Goal: Communication & Community: Answer question/provide support

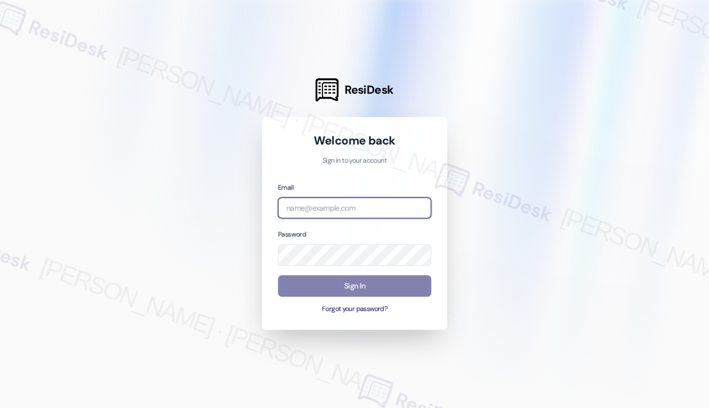
click at [407, 201] on input "email" at bounding box center [354, 207] width 153 height 21
type input "[EMAIL_ADDRESS][PERSON_NAME][PERSON_NAME][DOMAIN_NAME]"
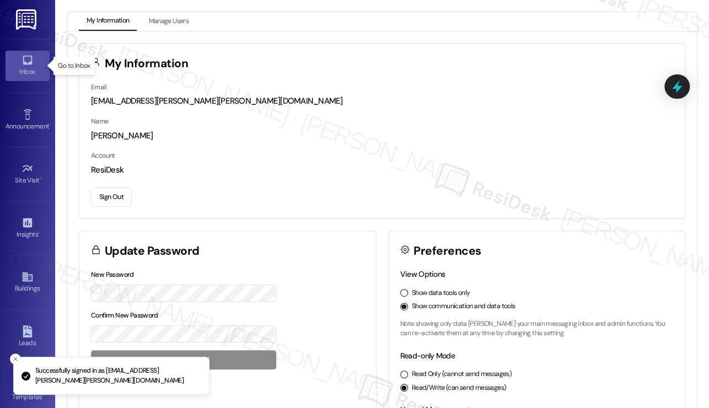
click at [17, 71] on div "Inbox" at bounding box center [27, 71] width 55 height 11
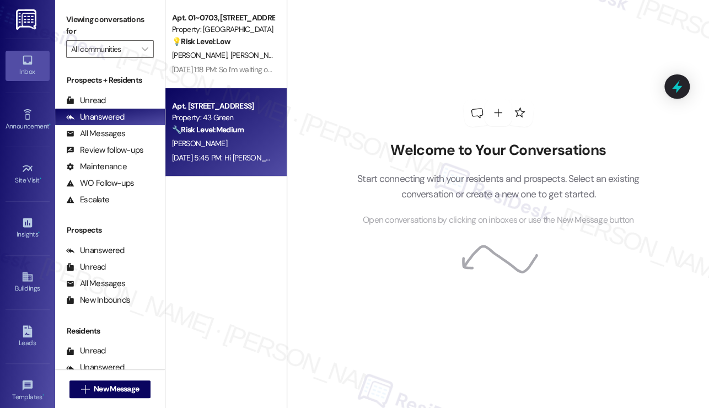
click at [257, 165] on div "[DATE] 5:45 PM: Hi [PERSON_NAME], good afternoon. No response from the team yet…" at bounding box center [223, 158] width 104 height 14
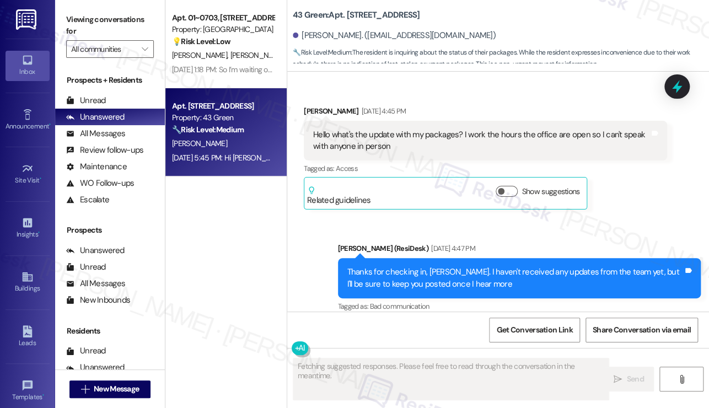
scroll to position [2673, 0]
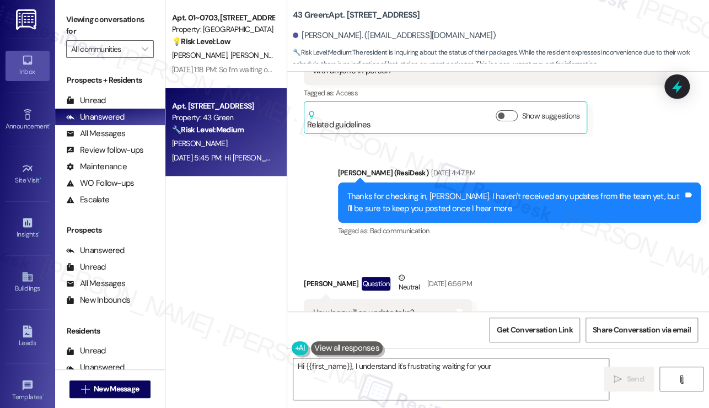
drag, startPoint x: 703, startPoint y: 299, endPoint x: 704, endPoint y: 313, distance: 13.8
click at [704, 313] on div "Lease started [DATE] 7:00 PM Announcement, sent via SMS [PERSON_NAME] (ResiDesk…" at bounding box center [498, 276] width 422 height 408
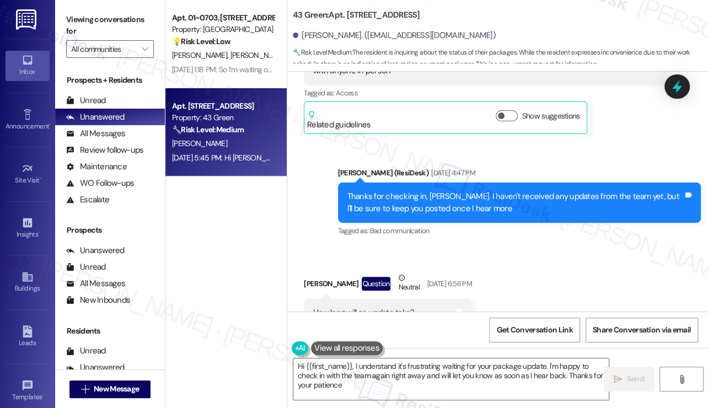
type textarea "Hi {{first_name}}, I understand it's frustrating waiting for your package updat…"
click at [429, 372] on textarea "Hi {{first_name}}, I understand it's frustrating waiting for your package updat…" at bounding box center [450, 378] width 315 height 41
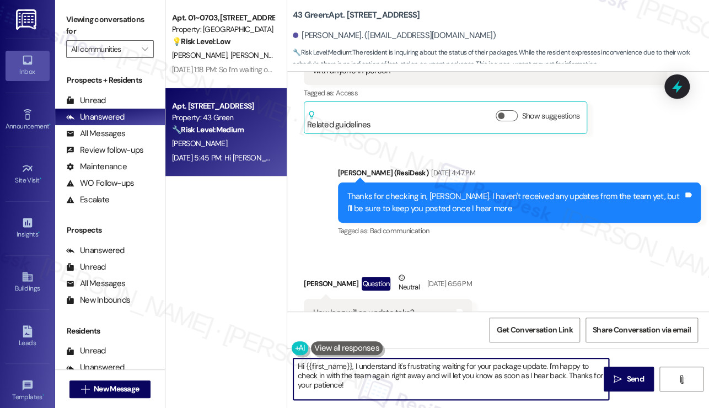
click at [429, 372] on textarea "Hi {{first_name}}, I understand it's frustrating waiting for your package updat…" at bounding box center [450, 378] width 315 height 41
click at [383, 389] on textarea "Hi {{first_name}}, I understand it's frustrating waiting for your package updat…" at bounding box center [450, 378] width 315 height 41
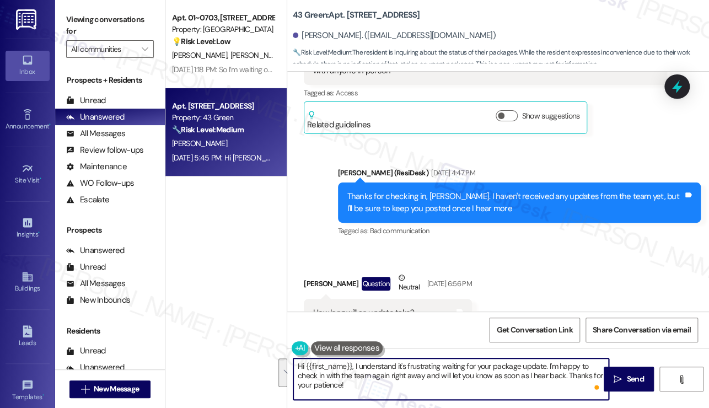
click at [372, 368] on textarea "Hi {{first_name}}, I understand it's frustrating waiting for your package updat…" at bounding box center [450, 378] width 315 height 41
click at [355, 365] on textarea "Hi {{first_name}}, I understand it's frustrating waiting for your package updat…" at bounding box center [450, 378] width 315 height 41
drag, startPoint x: 541, startPoint y: 365, endPoint x: 397, endPoint y: 361, distance: 144.5
click at [397, 361] on textarea "Hi {{first_name}}, I understand it's frustrating waiting for your package updat…" at bounding box center [450, 378] width 315 height 41
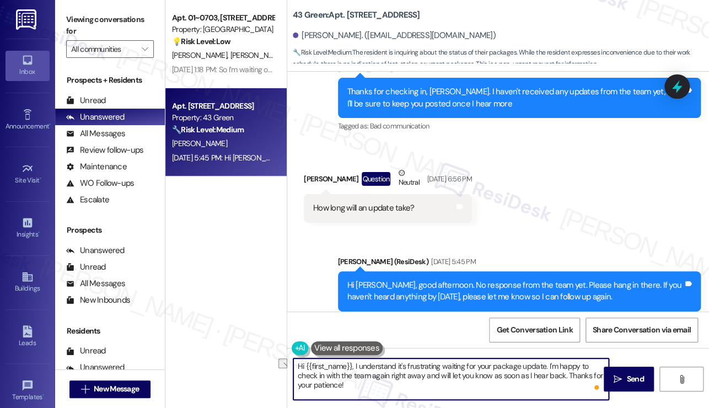
click at [508, 279] on div "Hi [PERSON_NAME], good afternoon. No response from the team yet. Please hang in…" at bounding box center [515, 291] width 336 height 24
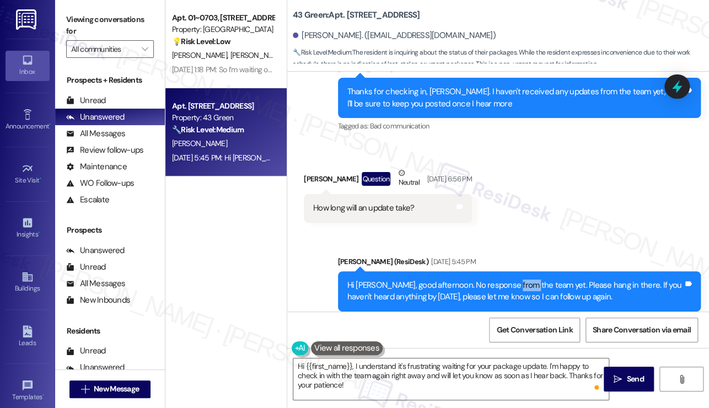
click at [508, 279] on div "Hi [PERSON_NAME], good afternoon. No response from the team yet. Please hang in…" at bounding box center [515, 291] width 336 height 24
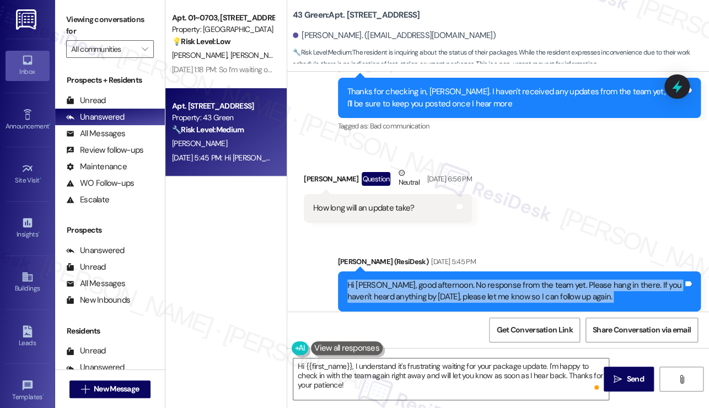
click at [508, 279] on div "Hi [PERSON_NAME], good afternoon. No response from the team yet. Please hang in…" at bounding box center [515, 291] width 336 height 24
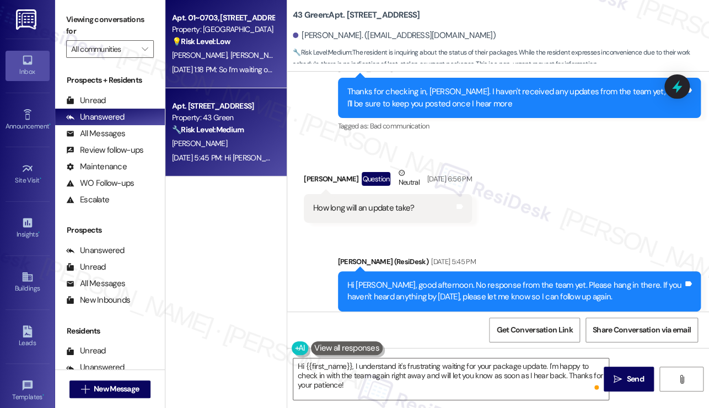
click at [214, 73] on div "[DATE] 1:18 PM: So I’m waiting on the doctor now I’ll let you know when I’m alm…" at bounding box center [312, 69] width 281 height 10
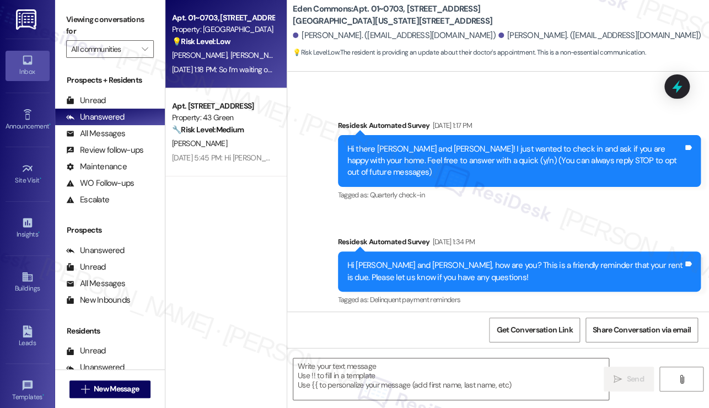
type textarea "Fetching suggested responses. Please feel free to read through the conversation…"
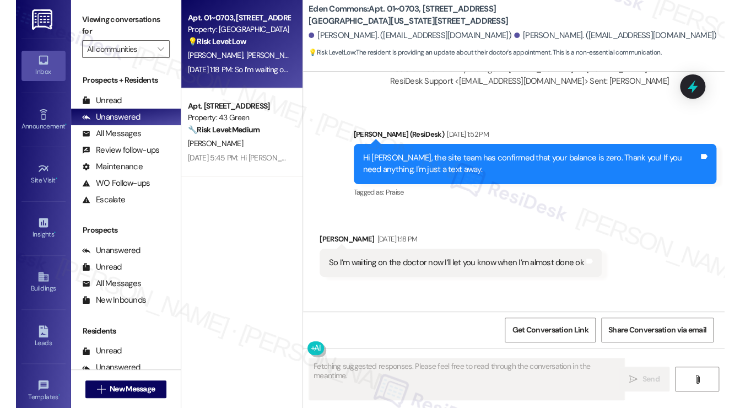
scroll to position [1029, 0]
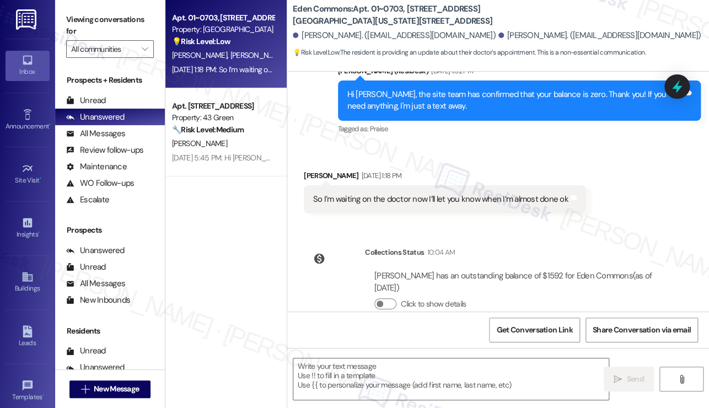
click at [482, 193] on div "So I’m waiting on the doctor now I’ll let you know when I’m almost done ok" at bounding box center [440, 199] width 255 height 12
click at [394, 365] on textarea at bounding box center [450, 378] width 315 height 41
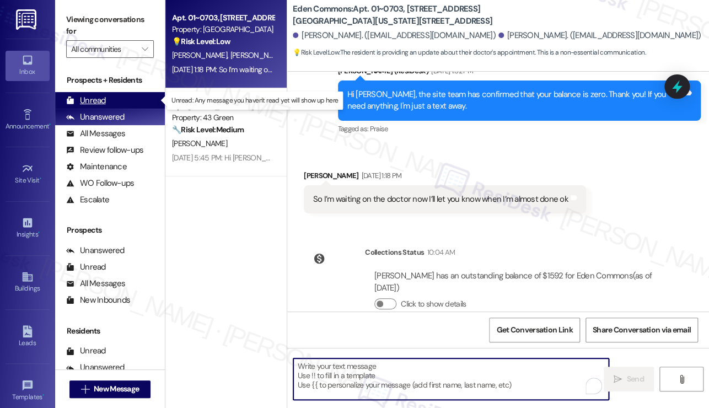
click at [100, 96] on div "Unread" at bounding box center [86, 101] width 40 height 12
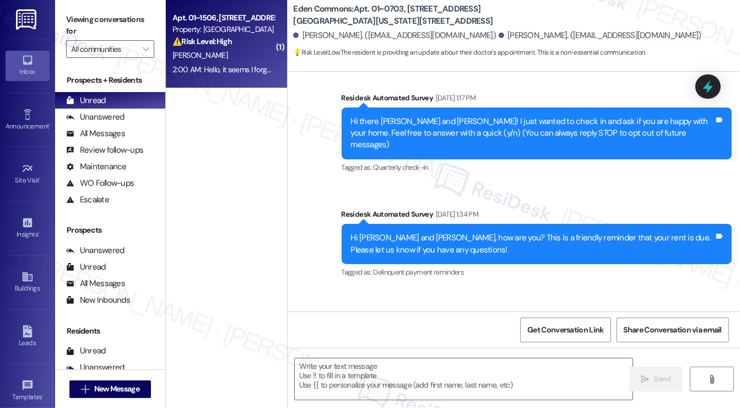
type textarea "Fetching suggested responses. Please feel free to read through the conversation…"
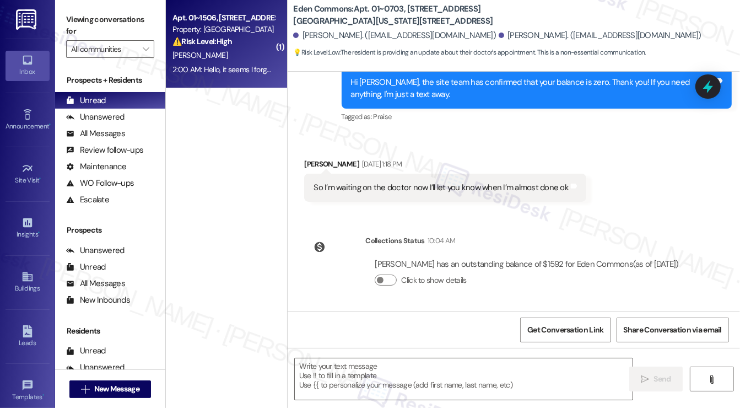
click at [222, 73] on div "2:00 AM: Hello, it seems I forgot I had autopay turned on for my rent and had a…" at bounding box center [589, 69] width 832 height 10
type textarea "Fetching suggested responses. Please feel free to read through the conversation…"
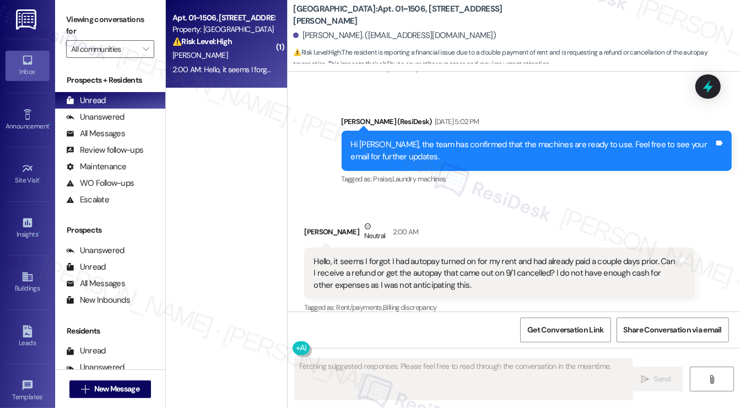
scroll to position [627, 0]
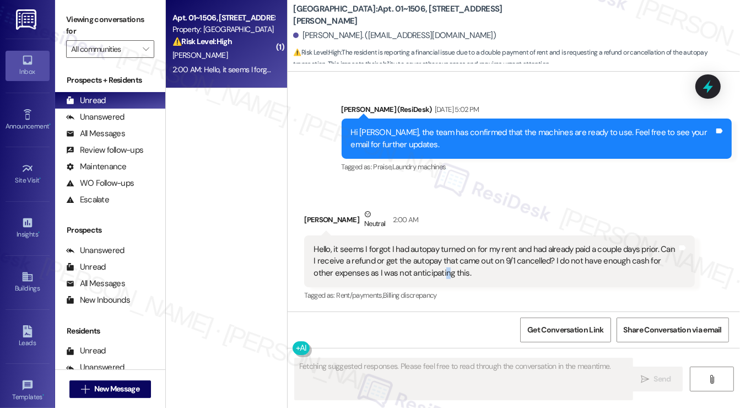
click at [423, 269] on div "Hello, it seems I forgot I had autopay turned on for my rent and had already pa…" at bounding box center [496, 261] width 364 height 35
click at [421, 268] on div "Hello, it seems I forgot I had autopay turned on for my rent and had already pa…" at bounding box center [496, 261] width 364 height 35
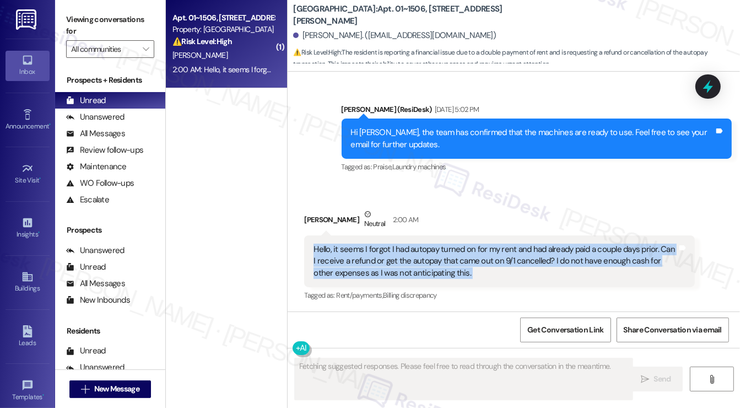
click at [421, 268] on div "Hello, it seems I forgot I had autopay turned on for my rent and had already pa…" at bounding box center [496, 261] width 364 height 35
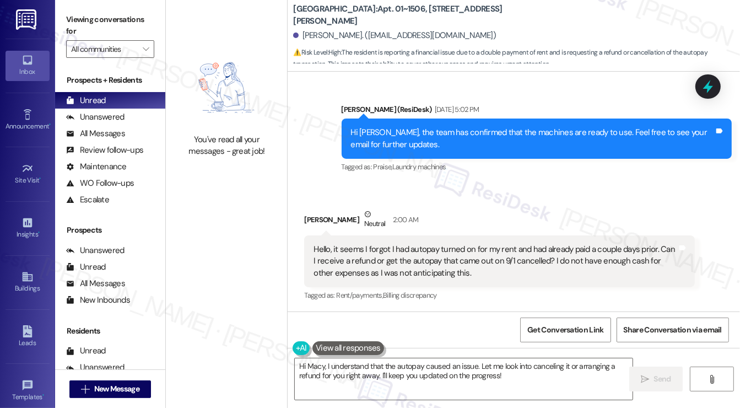
click at [401, 214] on div "2:00 AM" at bounding box center [404, 220] width 28 height 12
click at [416, 257] on div "Hello, it seems I forgot I had autopay turned on for my rent and had already pa…" at bounding box center [496, 261] width 364 height 35
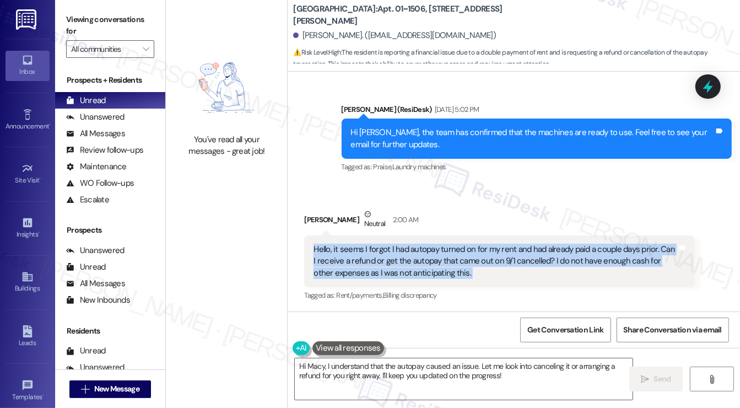
click at [416, 257] on div "Hello, it seems I forgot I had autopay turned on for my rent and had already pa…" at bounding box center [496, 261] width 364 height 35
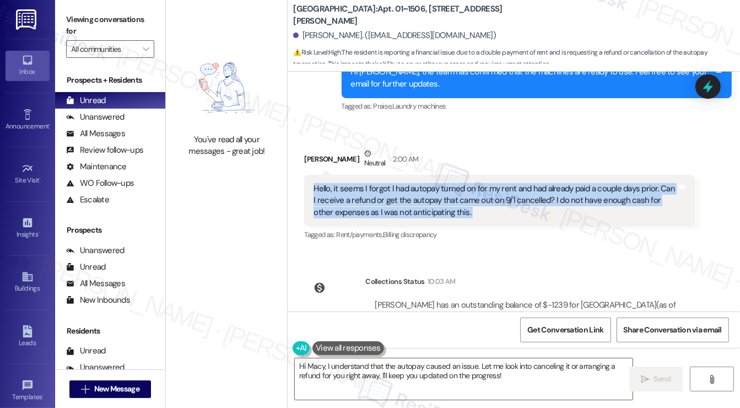
scroll to position [741, 0]
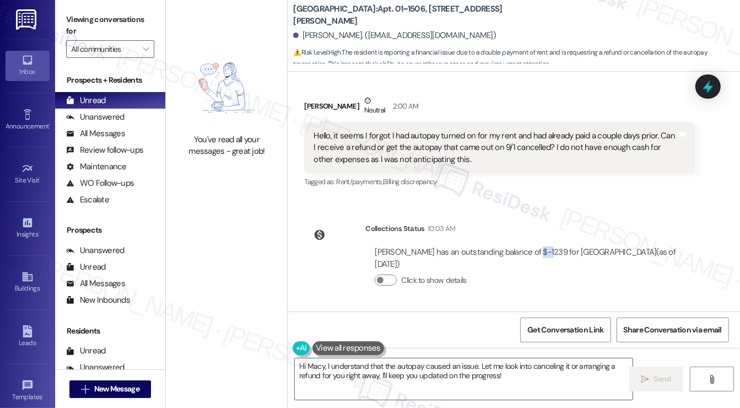
drag, startPoint x: 531, startPoint y: 251, endPoint x: 542, endPoint y: 250, distance: 11.1
click at [542, 250] on div "[PERSON_NAME] has an outstanding balance of $-1239 for [GEOGRAPHIC_DATA] (as of…" at bounding box center [530, 258] width 311 height 24
click at [386, 278] on button "Click to show details" at bounding box center [386, 280] width 22 height 11
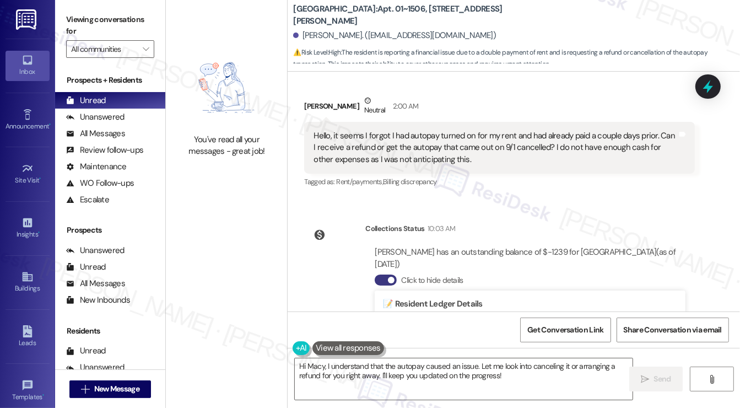
click at [606, 142] on div "Hello, it seems I forgot I had autopay turned on for my rent and had already pa…" at bounding box center [496, 147] width 364 height 35
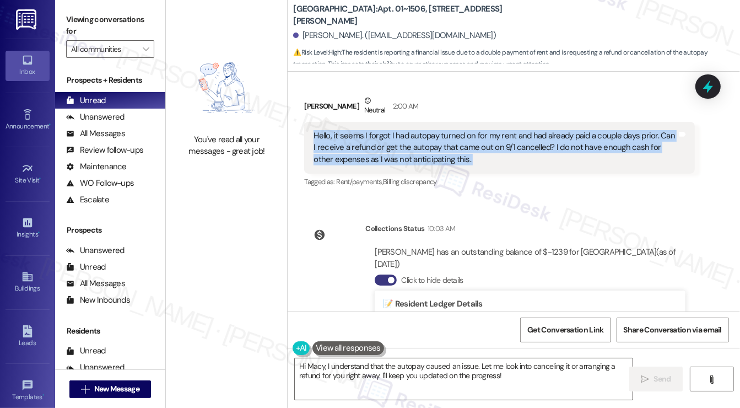
click at [606, 141] on div "Hello, it seems I forgot I had autopay turned on for my rent and had already pa…" at bounding box center [496, 147] width 364 height 35
click at [379, 155] on div "Hello, it seems I forgot I had autopay turned on for my rent and had already pa…" at bounding box center [496, 147] width 364 height 35
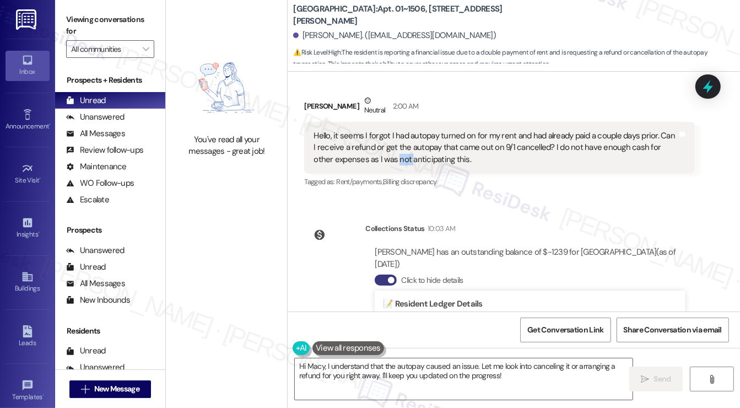
click at [379, 155] on div "Hello, it seems I forgot I had autopay turned on for my rent and had already pa…" at bounding box center [496, 147] width 364 height 35
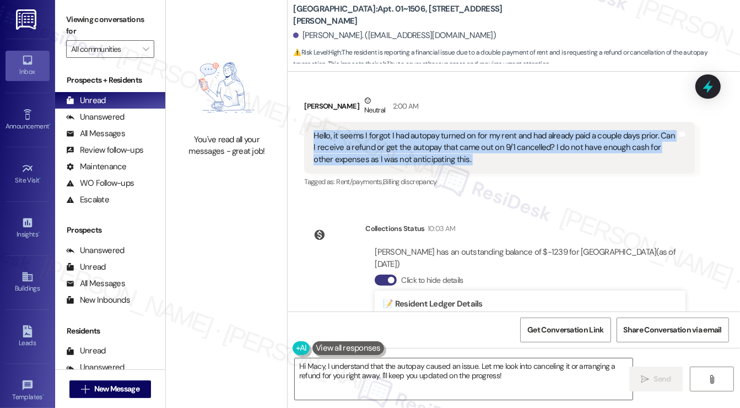
click at [379, 155] on div "Hello, it seems I forgot I had autopay turned on for my rent and had already pa…" at bounding box center [496, 147] width 364 height 35
click at [391, 277] on span "button" at bounding box center [391, 280] width 7 height 7
click at [476, 147] on div "Hello, it seems I forgot I had autopay turned on for my rent and had already pa…" at bounding box center [496, 147] width 364 height 35
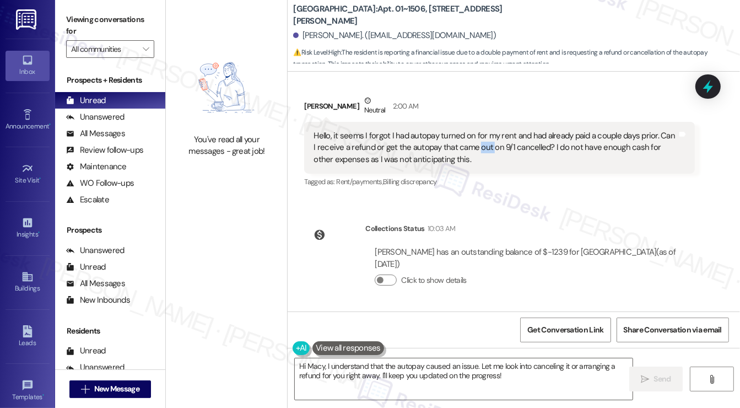
click at [476, 147] on div "Hello, it seems I forgot I had autopay turned on for my rent and had already pa…" at bounding box center [496, 147] width 364 height 35
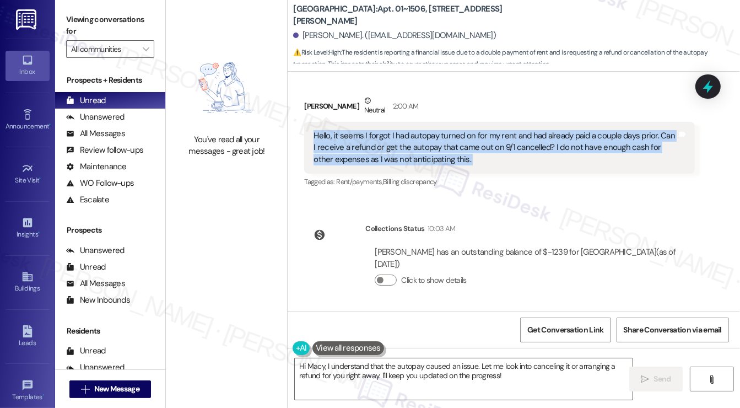
click at [476, 147] on div "Hello, it seems I forgot I had autopay turned on for my rent and had already pa…" at bounding box center [496, 147] width 364 height 35
click at [380, 364] on textarea "Hi Macy, I understand that the autopay caused an issue. Let me look into cancel…" at bounding box center [464, 378] width 338 height 41
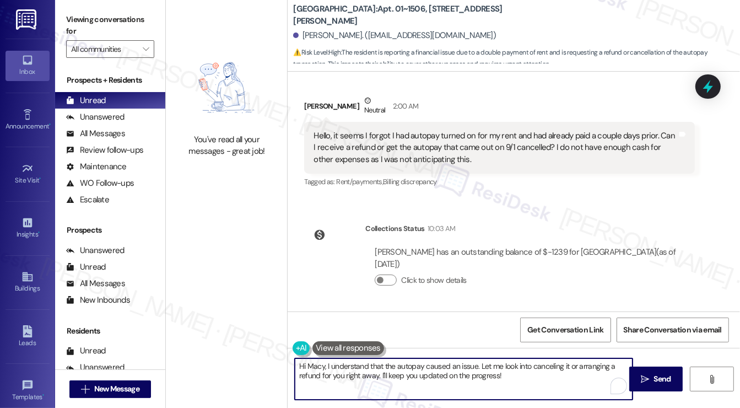
click at [380, 364] on textarea "Hi Macy, I understand that the autopay caused an issue. Let me look into cancel…" at bounding box center [464, 378] width 338 height 41
click at [515, 365] on textarea "Hi Macy, I understand that the autopay caused an issue. Let me look into cancel…" at bounding box center [464, 378] width 338 height 41
click at [356, 134] on div "Hello, it seems I forgot I had autopay turned on for my rent and had already pa…" at bounding box center [496, 147] width 364 height 35
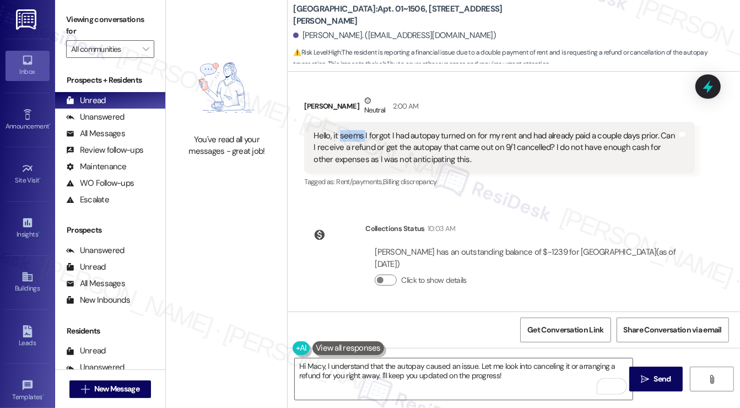
click at [356, 134] on div "Hello, it seems I forgot I had autopay turned on for my rent and had already pa…" at bounding box center [496, 147] width 364 height 35
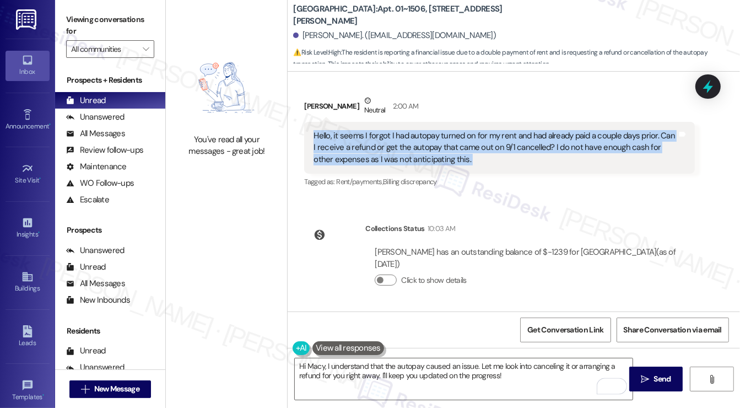
click at [356, 134] on div "Hello, it seems I forgot I had autopay turned on for my rent and had already pa…" at bounding box center [496, 147] width 364 height 35
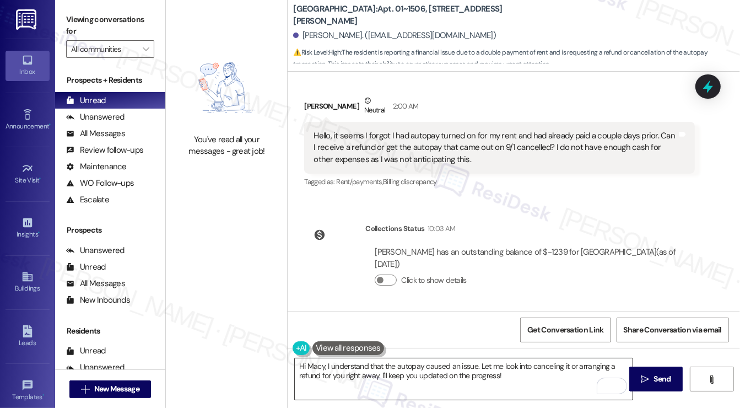
click at [393, 370] on textarea "Hi Macy, I understand that the autopay caused an issue. Let me look into cancel…" at bounding box center [464, 378] width 338 height 41
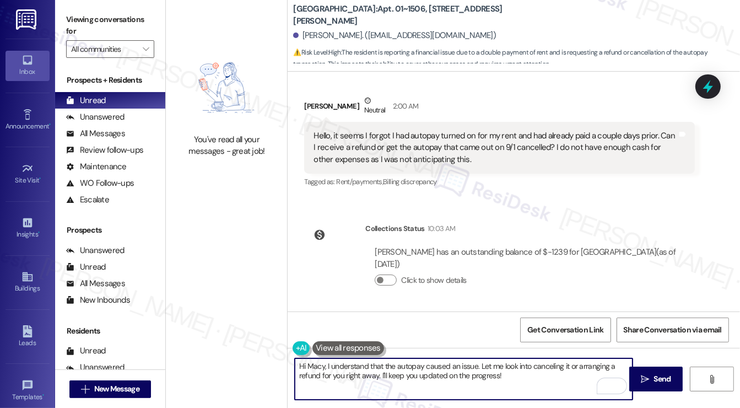
click at [393, 370] on textarea "Hi Macy, I understand that the autopay caused an issue. Let me look into cancel…" at bounding box center [464, 378] width 338 height 41
click at [473, 368] on textarea "Hi Macy, I understand that the autopay caused an issue. Let me look into cancel…" at bounding box center [464, 378] width 338 height 41
click at [411, 162] on div "Hello, it seems I forgot I had autopay turned on for my rent and had already pa…" at bounding box center [496, 147] width 364 height 35
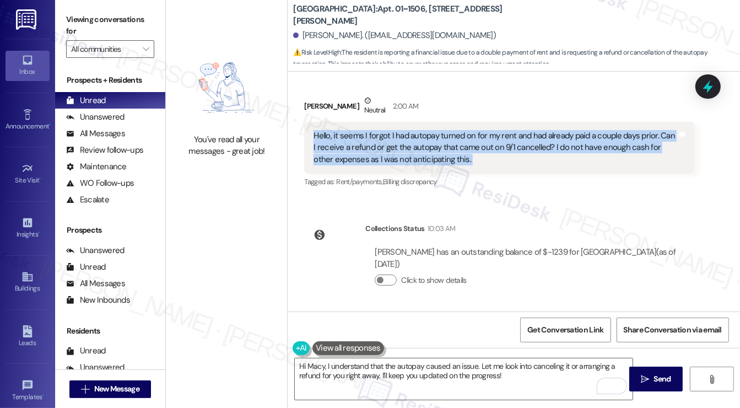
click at [411, 162] on div "Hello, it seems I forgot I had autopay turned on for my rent and had already pa…" at bounding box center [496, 147] width 364 height 35
click at [415, 145] on div "Hello, it seems I forgot I had autopay turned on for my rent and had already pa…" at bounding box center [496, 147] width 364 height 35
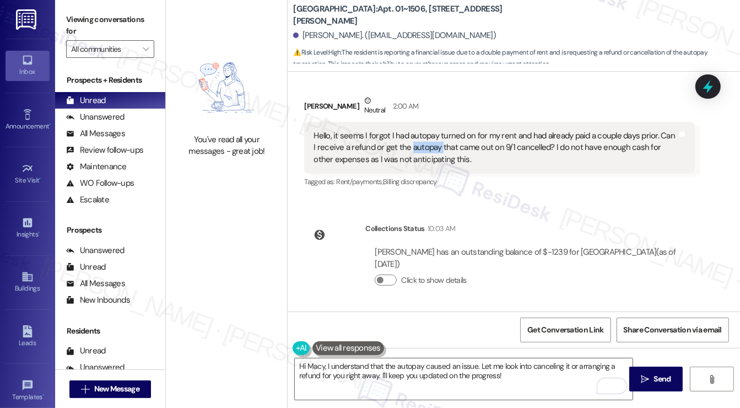
click at [415, 145] on div "Hello, it seems I forgot I had autopay turned on for my rent and had already pa…" at bounding box center [496, 147] width 364 height 35
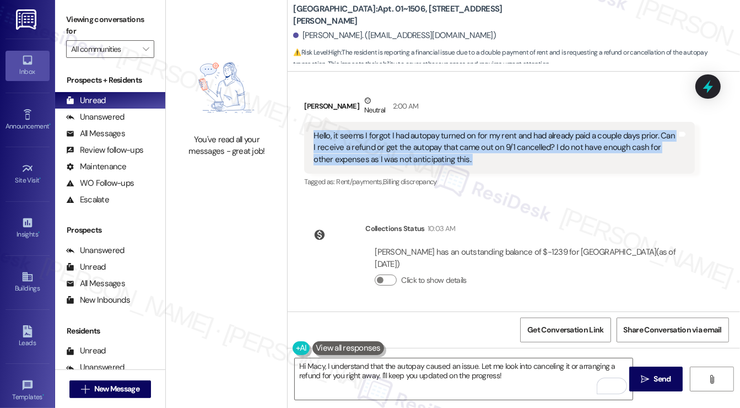
click at [415, 145] on div "Hello, it seems I forgot I had autopay turned on for my rent and had already pa…" at bounding box center [496, 147] width 364 height 35
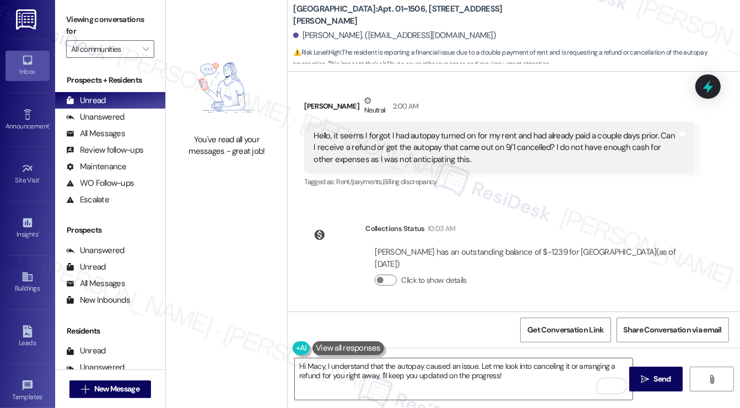
click at [83, 18] on label "Viewing conversations for" at bounding box center [110, 25] width 88 height 29
click at [73, 26] on label "Viewing conversations for" at bounding box center [110, 25] width 88 height 29
click at [430, 365] on textarea "Hi Macy, I understand that the autopay caused an issue. Let me look into cancel…" at bounding box center [464, 378] width 338 height 41
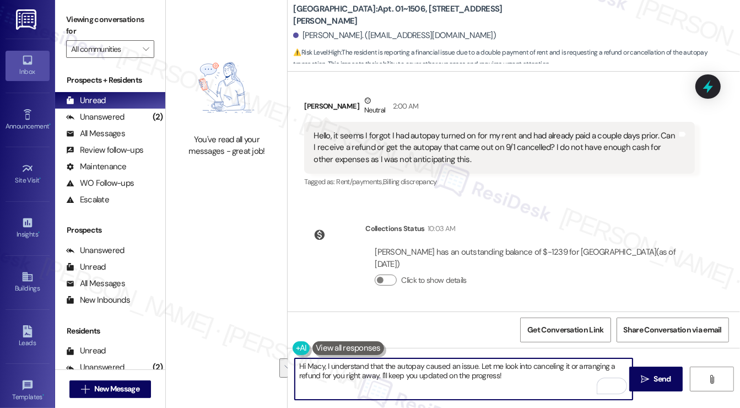
drag, startPoint x: 519, startPoint y: 380, endPoint x: 325, endPoint y: 368, distance: 194.5
click at [325, 368] on textarea "Hi Macy, I understand that the autopay caused an issue. Let me look into cancel…" at bounding box center [464, 378] width 338 height 41
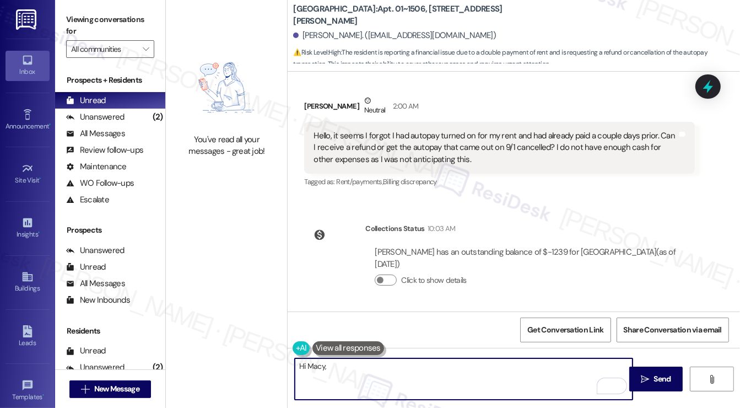
paste textarea "Hi {{first_name}}, thank you for reaching out. I completely understand how stre…"
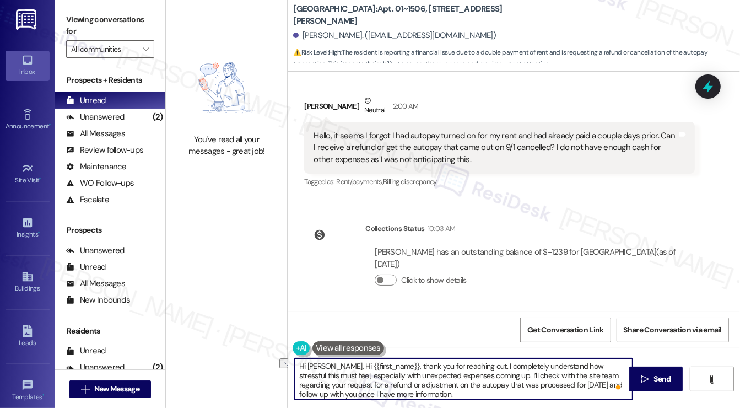
drag, startPoint x: 384, startPoint y: 365, endPoint x: 328, endPoint y: 365, distance: 56.2
click at [328, 365] on textarea "Hi [PERSON_NAME], Hi {{first_name}}, thank you for reaching out. I completely u…" at bounding box center [464, 378] width 338 height 41
click at [437, 359] on textarea "Hi Macy, thank you for reaching out. I completely understand how stressful this…" at bounding box center [464, 378] width 338 height 41
click at [477, 364] on textarea "Hi Macy, thank you for reaching out. I understand how stressful this must feel,…" at bounding box center [464, 378] width 338 height 41
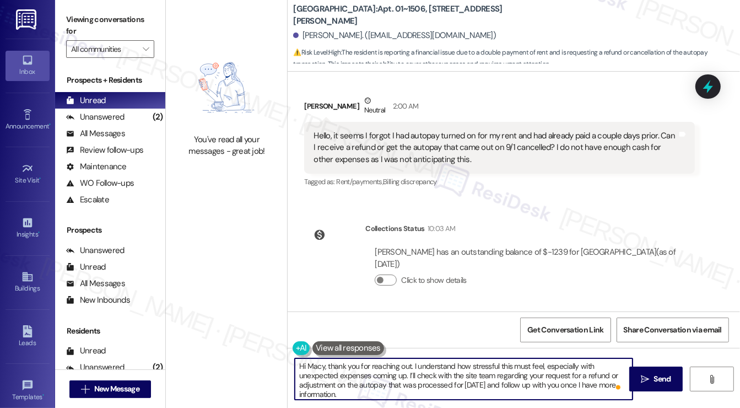
click at [477, 364] on textarea "Hi Macy, thank you for reaching out. I understand how stressful this must feel,…" at bounding box center [464, 378] width 338 height 41
click at [536, 363] on textarea "Hi Macy, thank you for reaching out. I understand how stressful this must feel,…" at bounding box center [464, 378] width 338 height 41
drag, startPoint x: 454, startPoint y: 365, endPoint x: 404, endPoint y: 378, distance: 51.6
click at [404, 378] on textarea "Hi Macy, thank you for reaching out. I understand how stressful this must feel,…" at bounding box center [464, 378] width 338 height 41
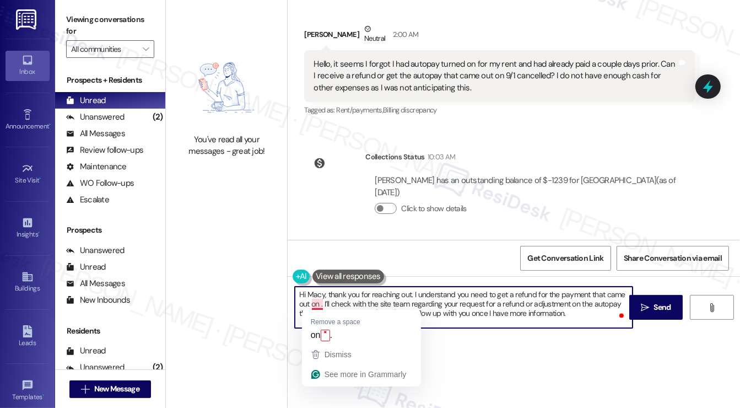
click at [315, 307] on textarea "Hi Macy, thank you for reaching out. I understand you need to get a refund for …" at bounding box center [464, 307] width 338 height 41
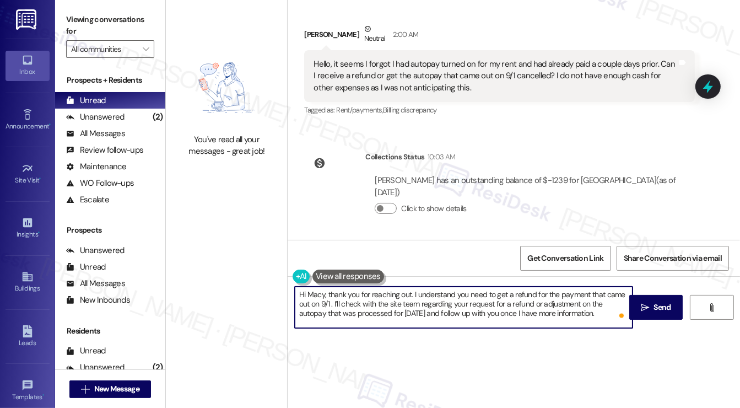
click at [472, 300] on textarea "Hi Macy, thank you for reaching out. I understand you need to get a refund for …" at bounding box center [464, 307] width 338 height 41
click at [421, 303] on textarea "Hi Macy, thank you for reaching out. I understand you need to get a refund for …" at bounding box center [464, 307] width 338 height 41
click at [453, 298] on textarea "Hi Macy, thank you for reaching out. I understand you need to get a refund for …" at bounding box center [464, 307] width 338 height 41
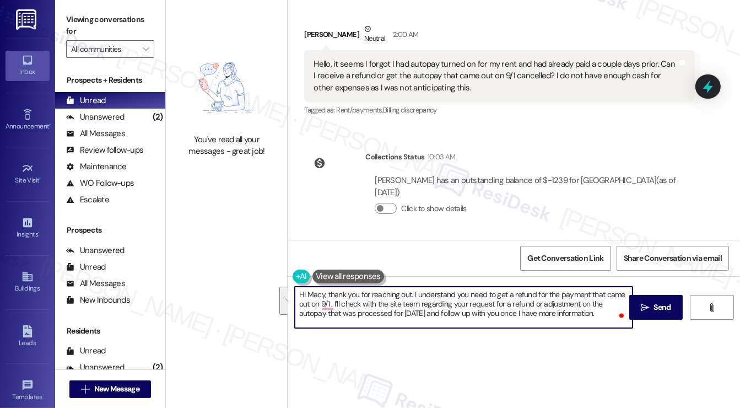
click at [459, 306] on textarea "Hi Macy, thank you for reaching out. I understand you need to get a refund for …" at bounding box center [464, 307] width 338 height 41
click at [496, 293] on textarea "Hi Macy, thank you for reaching out. I understand you need to get a refund for …" at bounding box center [464, 307] width 338 height 41
click at [478, 304] on textarea "Hi Macy, thank you for reaching out. I understand you need to get a refund for …" at bounding box center [464, 307] width 338 height 41
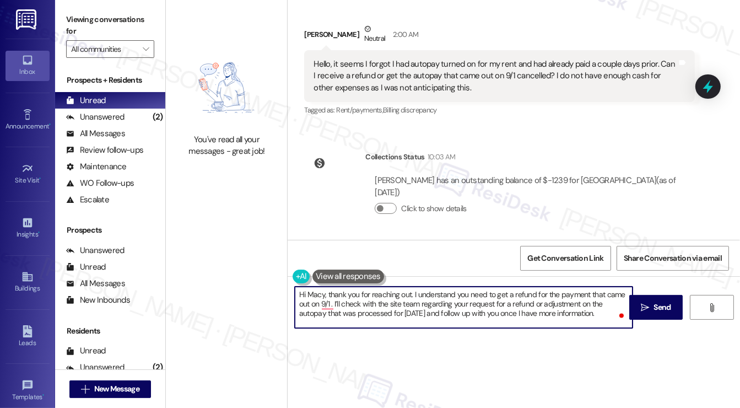
click at [490, 295] on textarea "Hi Macy, thank you for reaching out. I understand you need to get a refund for …" at bounding box center [464, 307] width 338 height 41
click at [465, 307] on textarea "Hi Macy, thank you for reaching out. I understand you need to get a refund for …" at bounding box center [464, 307] width 338 height 41
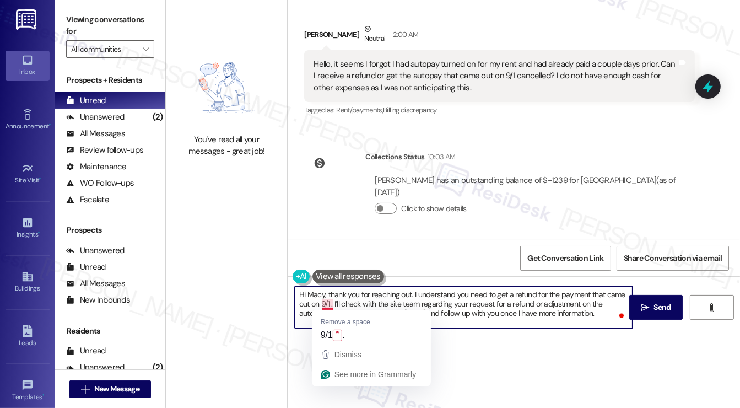
click at [395, 295] on textarea "Hi Macy, thank you for reaching out. I understand you need to get a refund for …" at bounding box center [464, 307] width 338 height 41
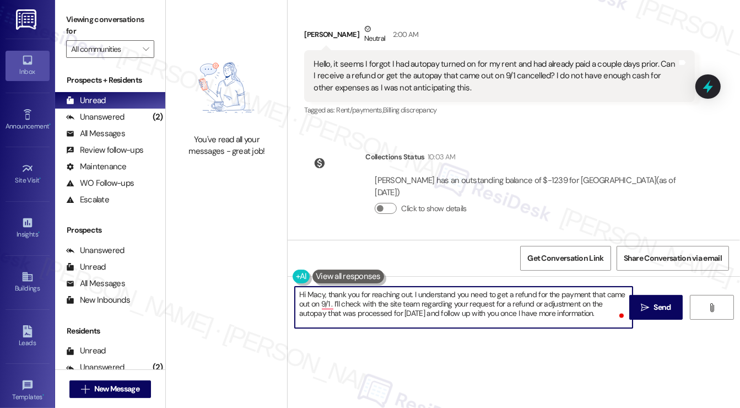
click at [461, 310] on textarea "Hi Macy, thank you for reaching out. I understand you need to get a refund for …" at bounding box center [464, 307] width 338 height 41
drag, startPoint x: 493, startPoint y: 304, endPoint x: 443, endPoint y: 315, distance: 51.2
click at [443, 315] on textarea "Hi Macy, thank you for reaching out. I understand you need to get a refund for …" at bounding box center [464, 307] width 338 height 41
click at [509, 303] on textarea "Hi Macy, thank you for reaching out. I understand you need to get a refund for …" at bounding box center [464, 307] width 338 height 41
click at [318, 289] on textarea "Hi Macy, thank you for reaching out. I understand you need to get a refund for …" at bounding box center [464, 307] width 338 height 41
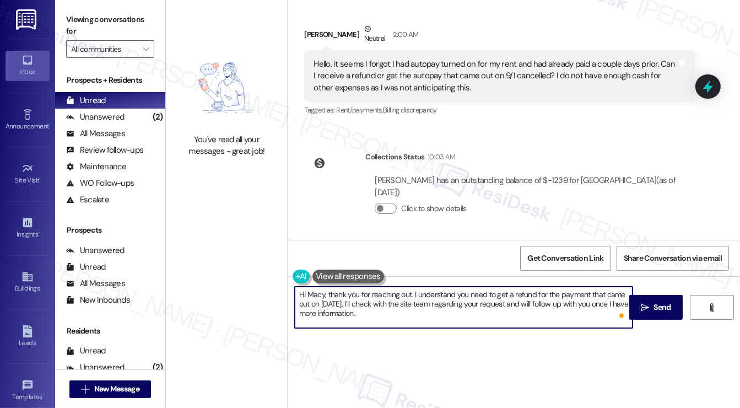
click at [318, 288] on textarea "Hi Macy, thank you for reaching out. I understand you need to get a refund for …" at bounding box center [464, 307] width 338 height 41
click at [454, 299] on textarea "Hi Macy, thank you for reaching out. I understand you need to get a refund for …" at bounding box center [464, 307] width 338 height 41
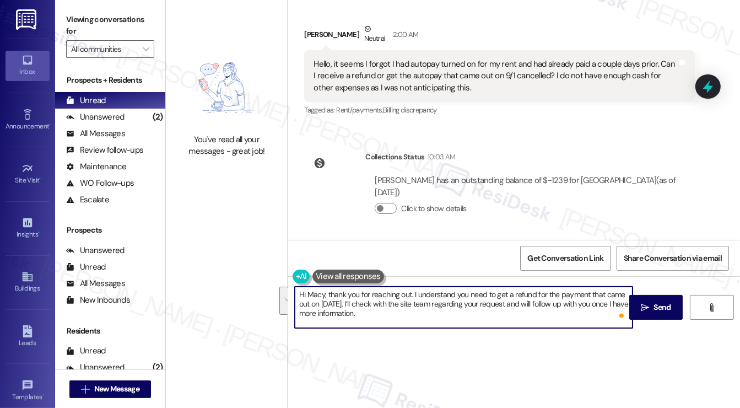
click at [366, 306] on textarea "Hi Macy, thank you for reaching out. I understand you need to get a refund for …" at bounding box center [464, 307] width 338 height 41
click at [402, 305] on textarea "Hi Macy, thank you for reaching out. I understand you need to get a refund for …" at bounding box center [464, 307] width 338 height 41
click at [424, 300] on textarea "Hi Macy, thank you for reaching out. I understand you need to get a refund for …" at bounding box center [464, 307] width 338 height 41
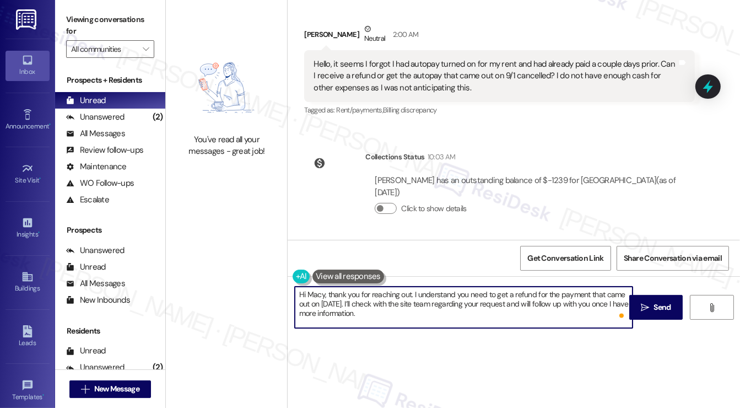
click at [424, 300] on textarea "Hi Macy, thank you for reaching out. I understand you need to get a refund for …" at bounding box center [464, 307] width 338 height 41
click at [462, 300] on textarea "Hi Macy, thank you for reaching out. I understand you need to get a refund for …" at bounding box center [464, 307] width 338 height 41
click at [405, 313] on textarea "Hi Macy, thank you for reaching out. I understand you need to get a refund for …" at bounding box center [464, 307] width 338 height 41
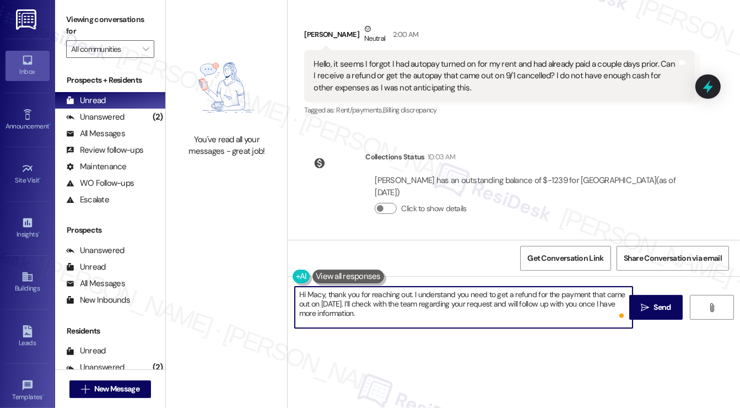
type textarea "Hi Macy, thank you for reaching out. I understand you need to get a refund for …"
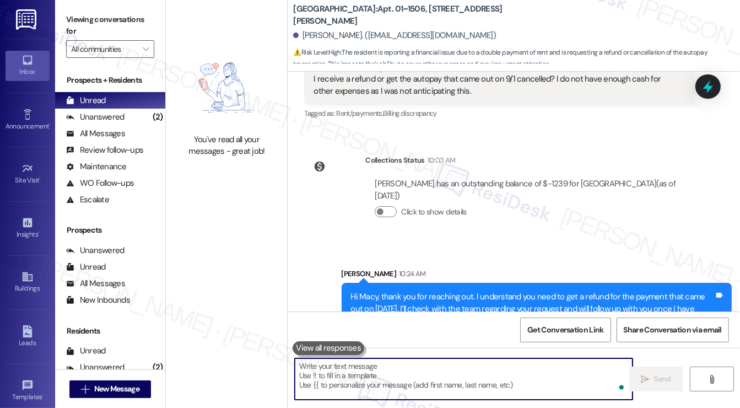
scroll to position [841, 0]
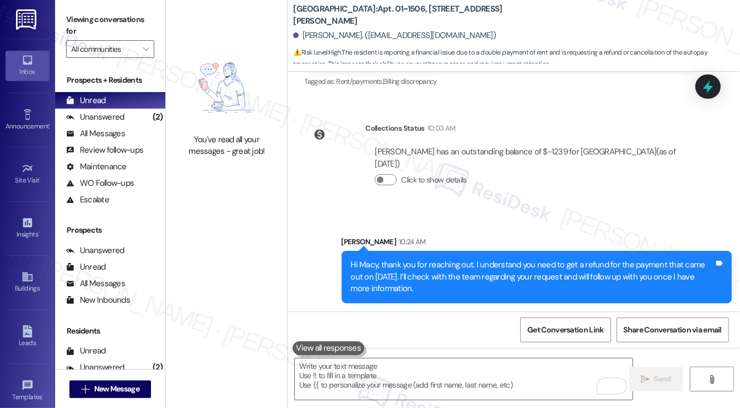
drag, startPoint x: 499, startPoint y: 198, endPoint x: 510, endPoint y: 187, distance: 15.2
click at [499, 198] on div "[PERSON_NAME] has an outstanding balance of $-1239 for [GEOGRAPHIC_DATA] (as of…" at bounding box center [530, 170] width 330 height 64
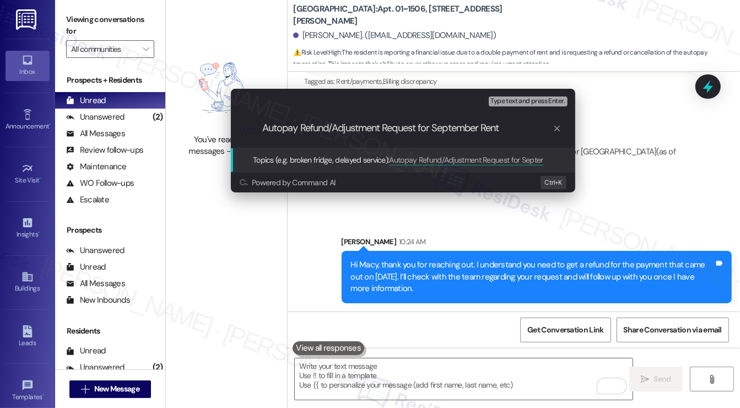
type input "Autopay Refund/Adjustment Request for September Rent"
drag, startPoint x: 330, startPoint y: 127, endPoint x: 519, endPoint y: 134, distance: 188.6
click at [519, 134] on input "Autopay Refund/Adjustment Request for September Rent" at bounding box center [407, 128] width 291 height 12
click at [519, 134] on div ".cls-1{fill:#0a055f;}.cls-2{fill:#0cc4c4;} resideskLogoBlueOrange Autopay Refun…" at bounding box center [403, 128] width 345 height 39
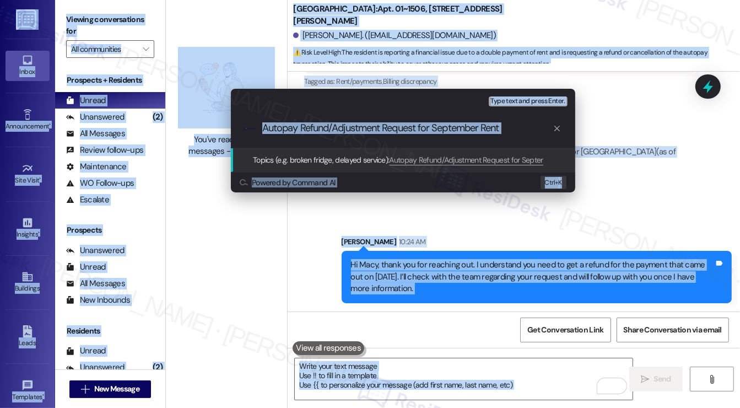
click at [519, 133] on input "Autopay Refund/Adjustment Request for September Rent" at bounding box center [407, 128] width 291 height 12
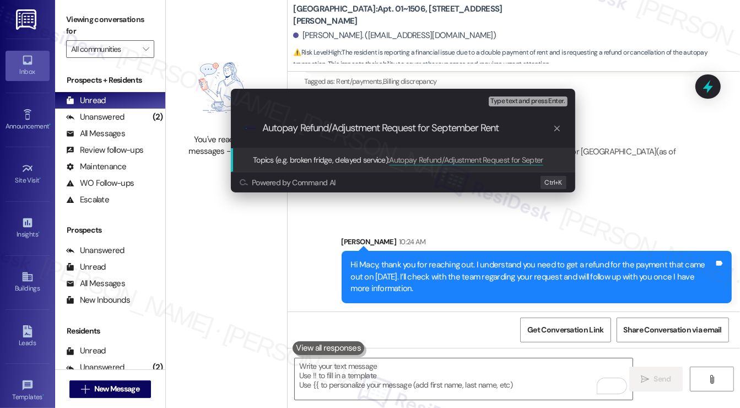
click at [519, 133] on input "Autopay Refund/Adjustment Request for September Rent" at bounding box center [407, 128] width 291 height 12
click at [520, 133] on input "Autopay Refund/Adjustment Request for September Rent" at bounding box center [407, 128] width 291 height 12
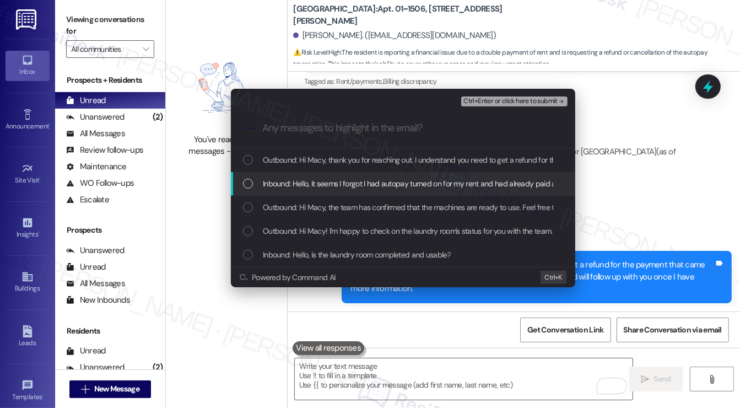
click at [406, 181] on span "Inbound: Hello, it seems I forgot I had autopay turned on for my rent and had a…" at bounding box center [678, 184] width 831 height 12
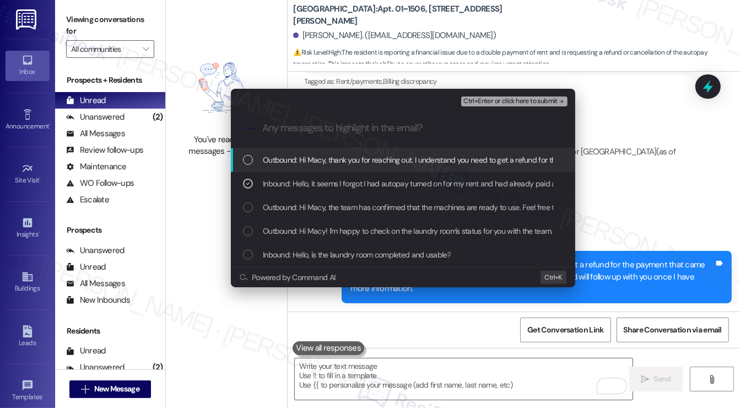
click at [500, 101] on span "Ctrl+Enter or click here to submit" at bounding box center [511, 102] width 94 height 8
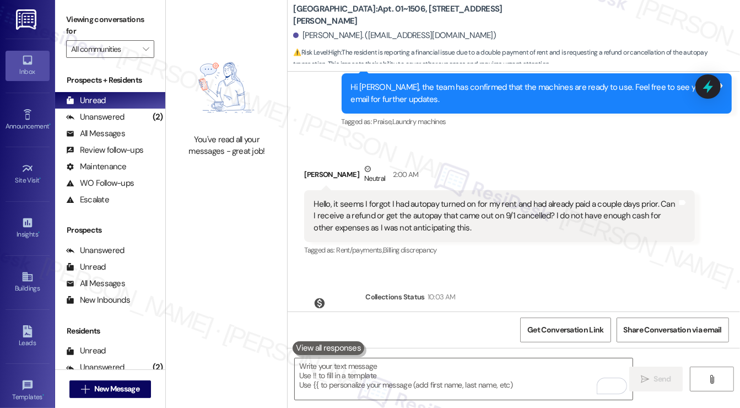
scroll to position [627, 0]
